Goal: Task Accomplishment & Management: Use online tool/utility

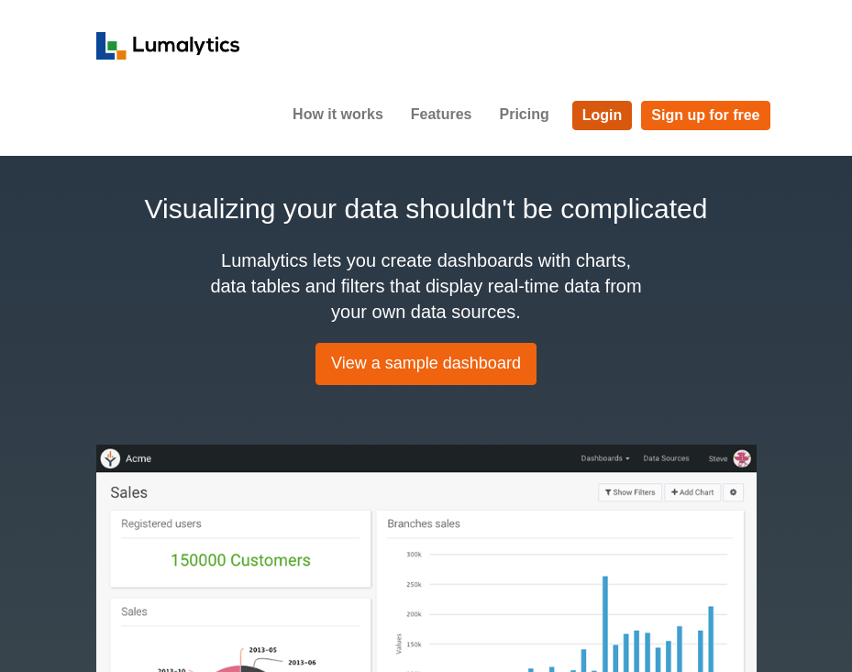
click at [608, 105] on link "Login" at bounding box center [602, 115] width 61 height 29
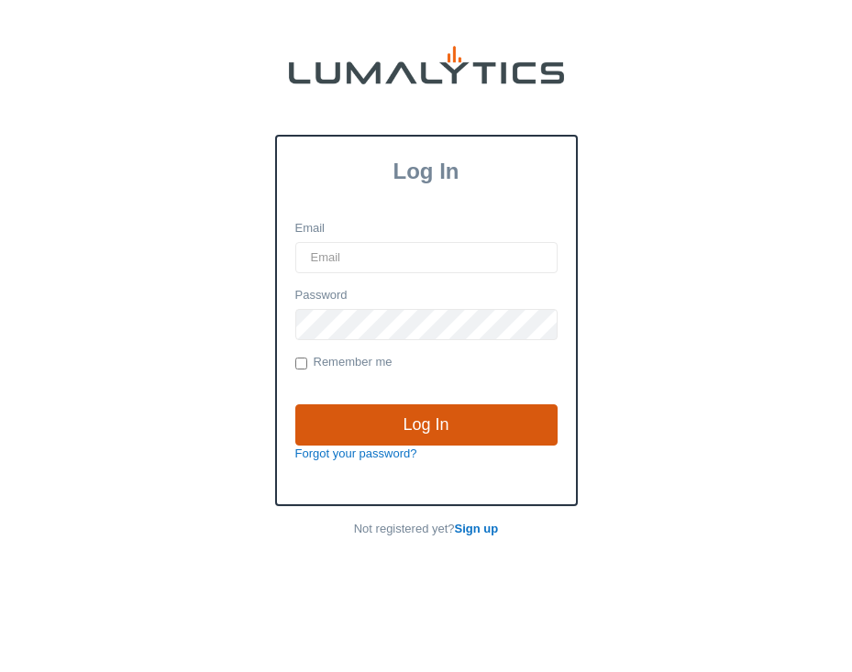
type input "brozema@valleytruckparts.com"
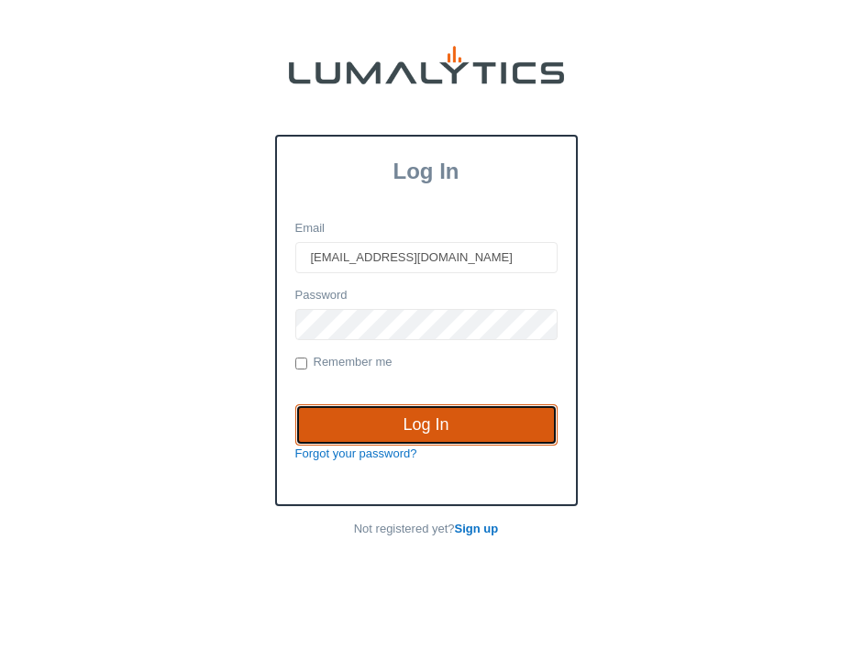
click at [443, 432] on input "Log In" at bounding box center [426, 425] width 262 height 42
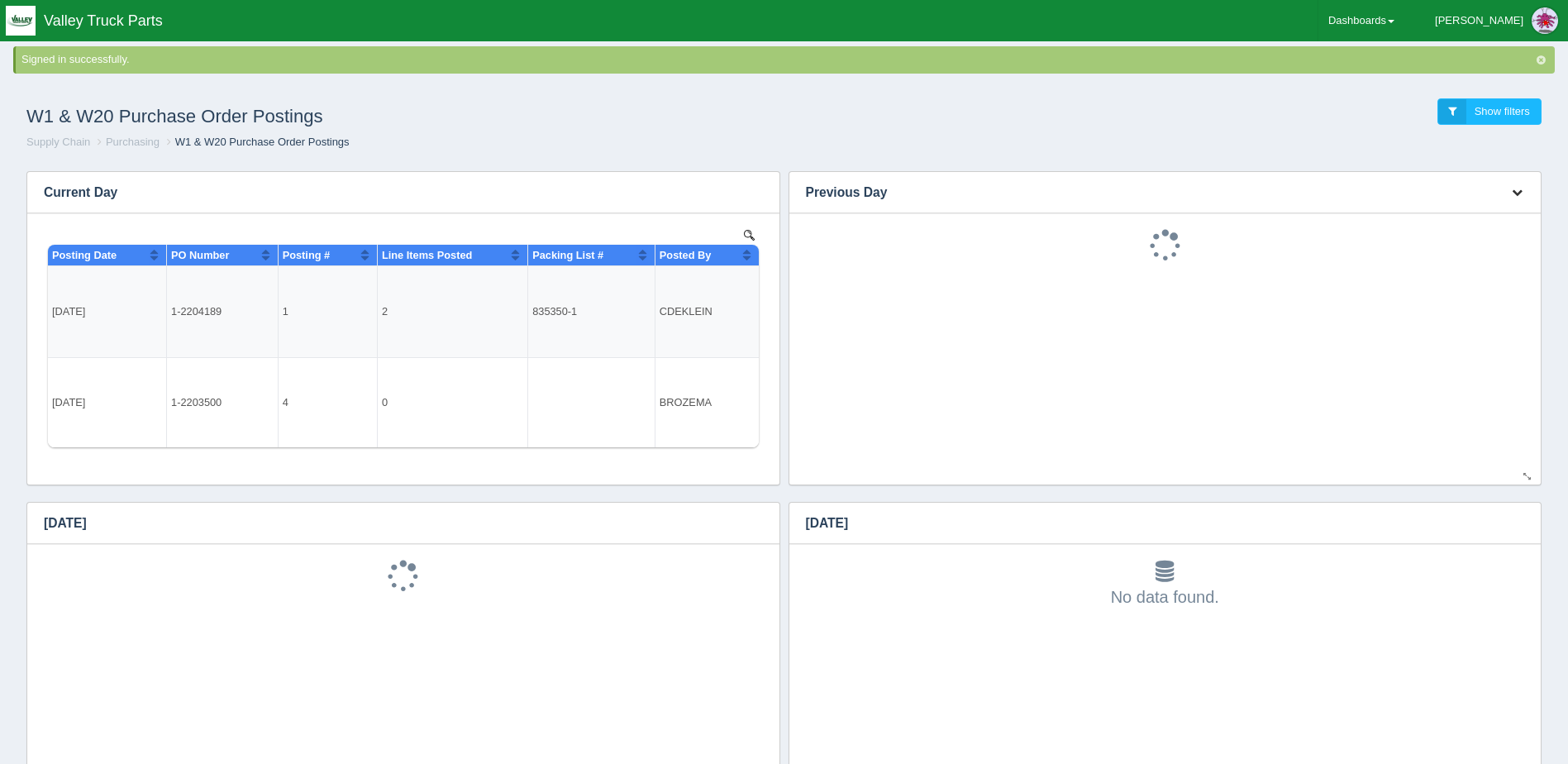
click at [1518, 187] on icon "button" at bounding box center [1518, 192] width 11 height 11
click at [1480, 214] on link "Download CSV" at bounding box center [1463, 216] width 133 height 24
